Goal: Task Accomplishment & Management: Complete application form

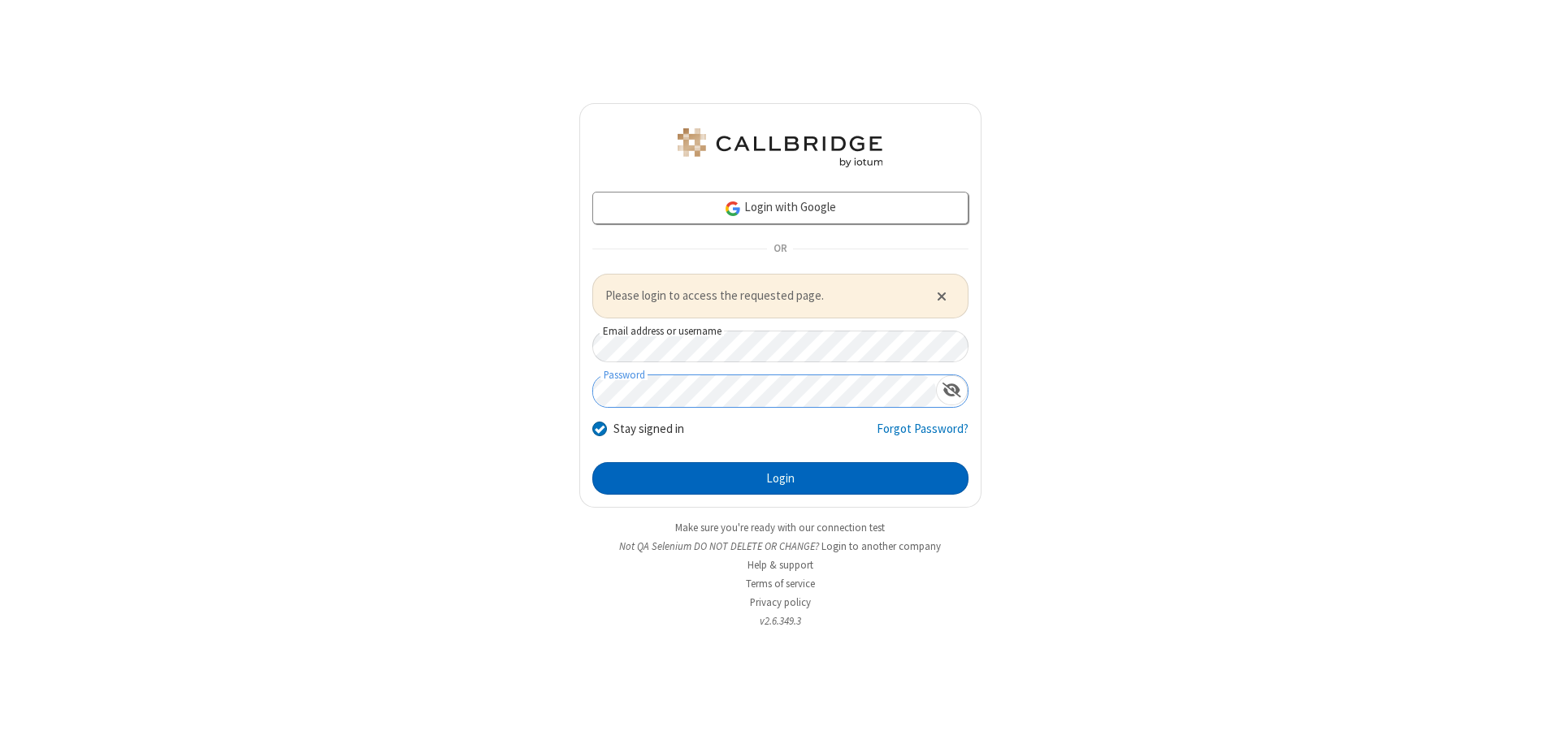
click at [780, 478] on button "Login" at bounding box center [780, 478] width 376 height 33
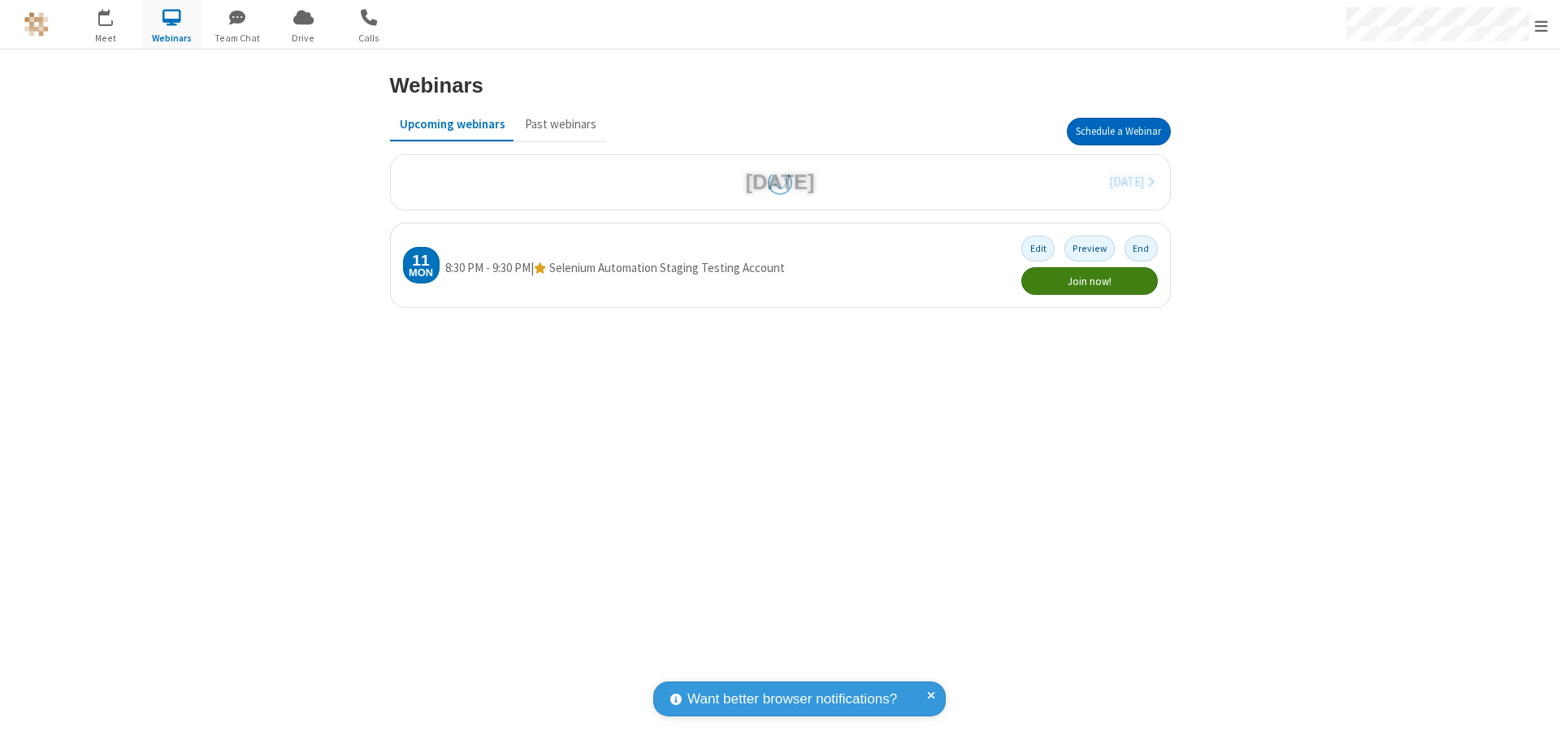
click at [1118, 132] on button "Schedule a Webinar" at bounding box center [1119, 132] width 104 height 28
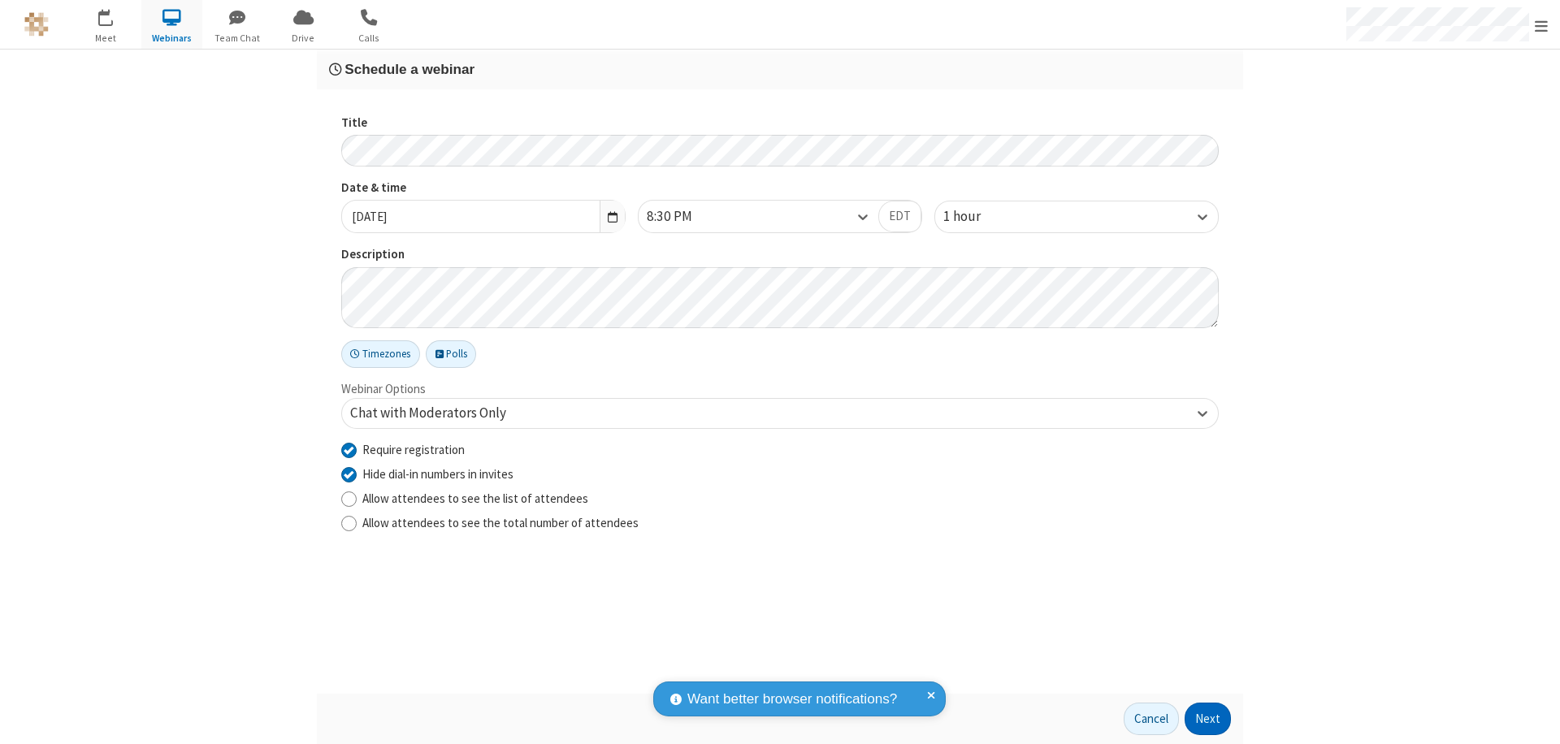
click at [1208, 719] on button "Next" at bounding box center [1208, 719] width 46 height 33
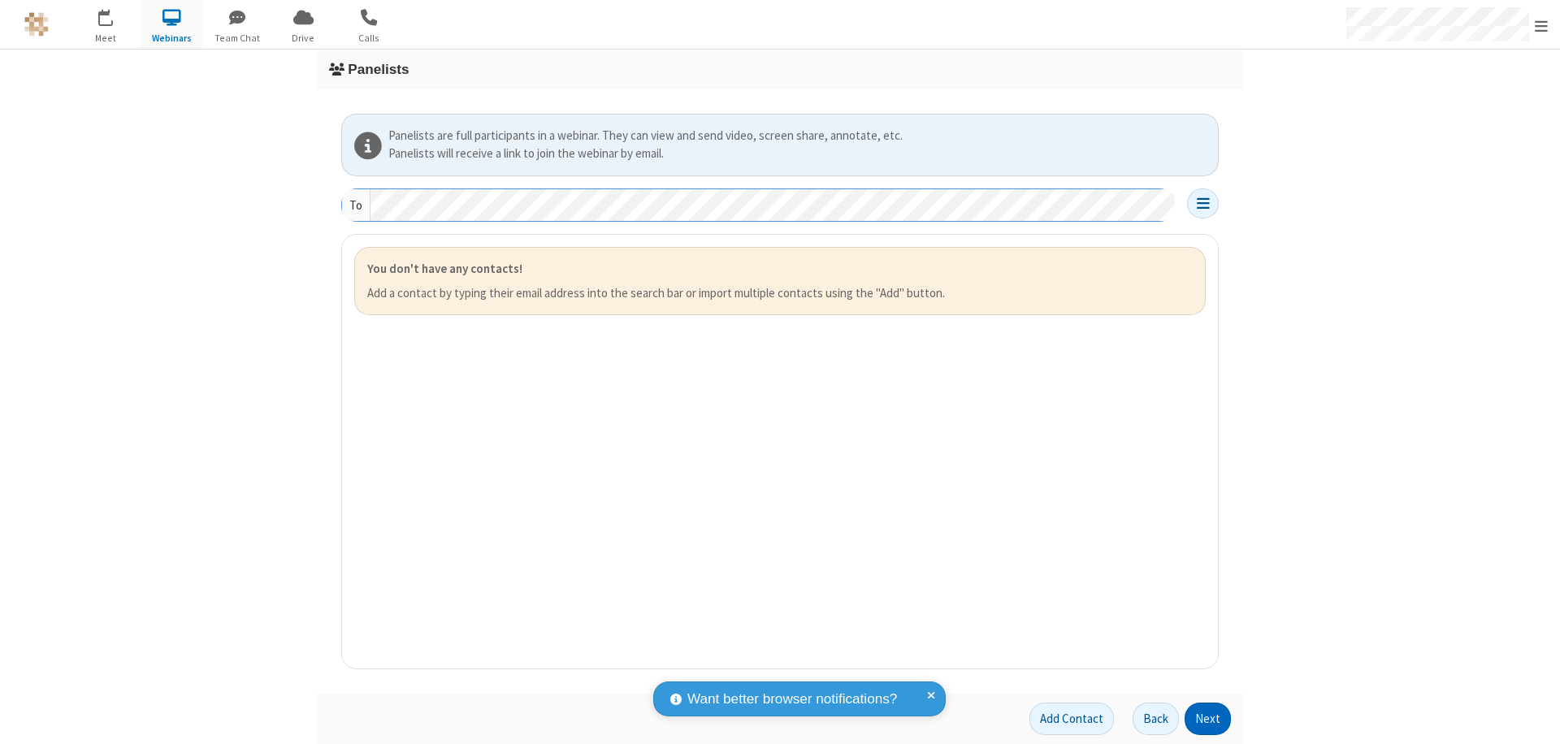
click at [1208, 719] on button "Next" at bounding box center [1208, 719] width 46 height 33
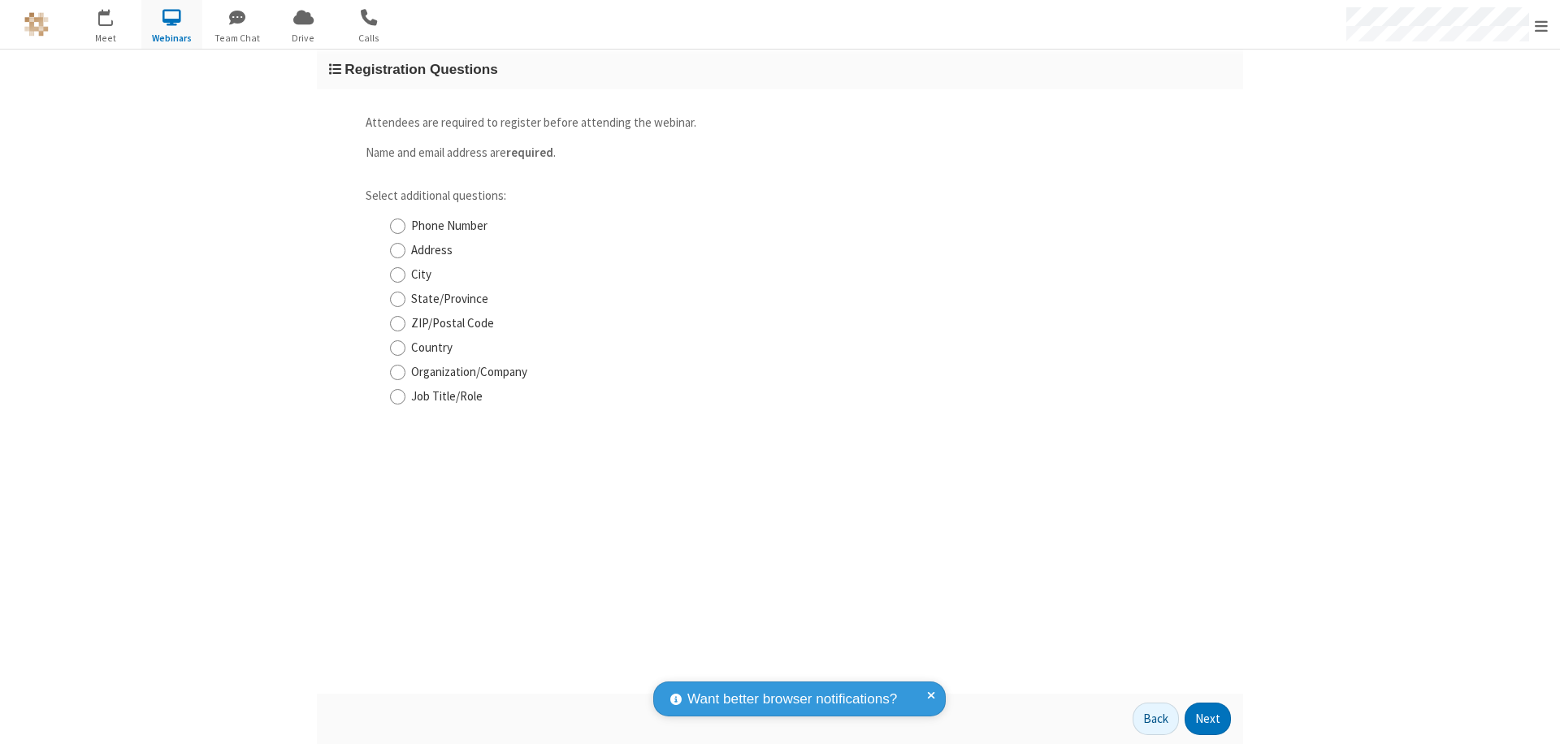
click at [397, 226] on input "Phone Number" at bounding box center [397, 226] width 15 height 17
checkbox input "true"
click at [1208, 719] on button "Next" at bounding box center [1208, 719] width 46 height 33
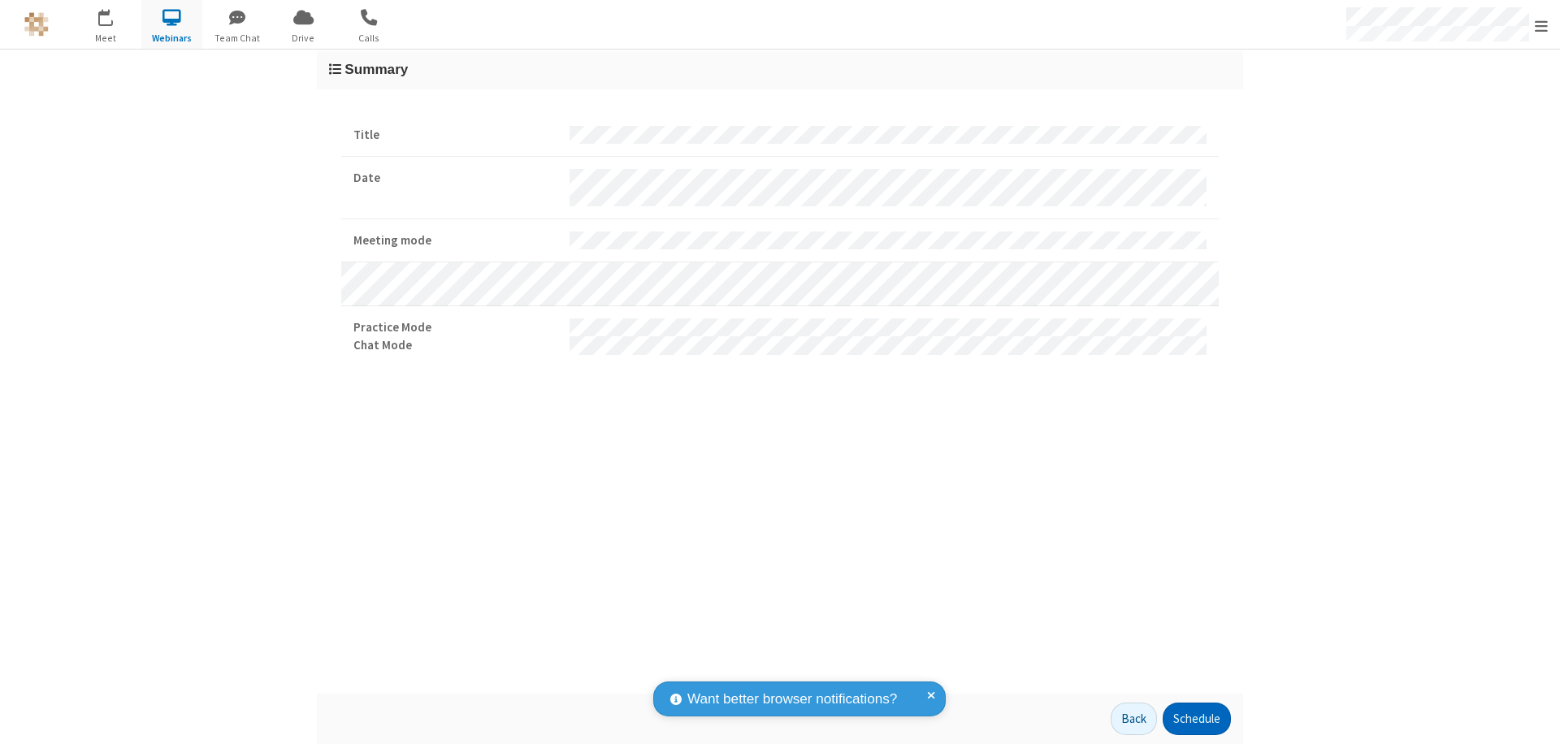
click at [1196, 719] on button "Schedule" at bounding box center [1197, 719] width 68 height 33
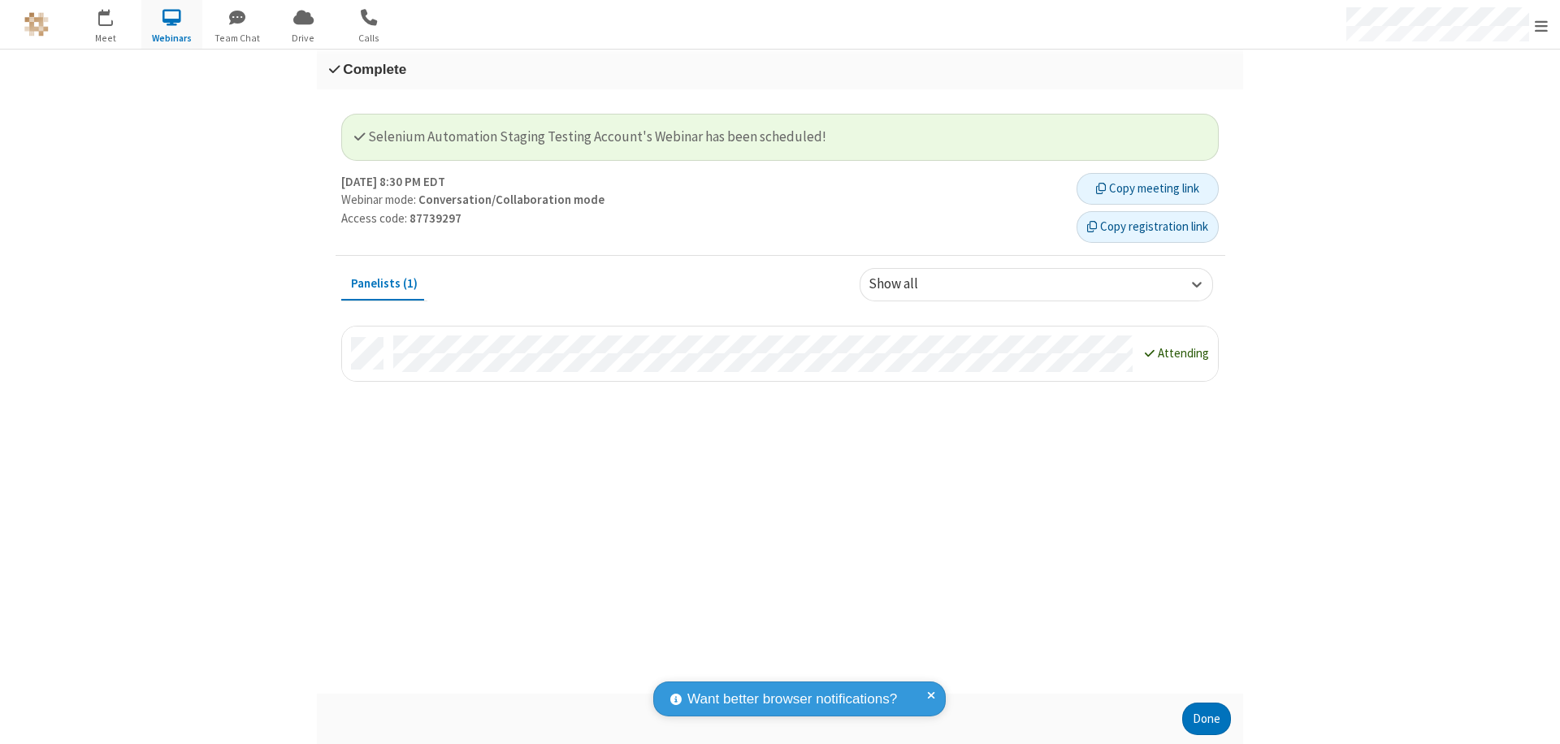
click at [1147, 227] on button "Copy registration link" at bounding box center [1148, 227] width 142 height 33
click at [1207, 719] on button "Done" at bounding box center [1206, 719] width 49 height 33
